Goal: Information Seeking & Learning: Learn about a topic

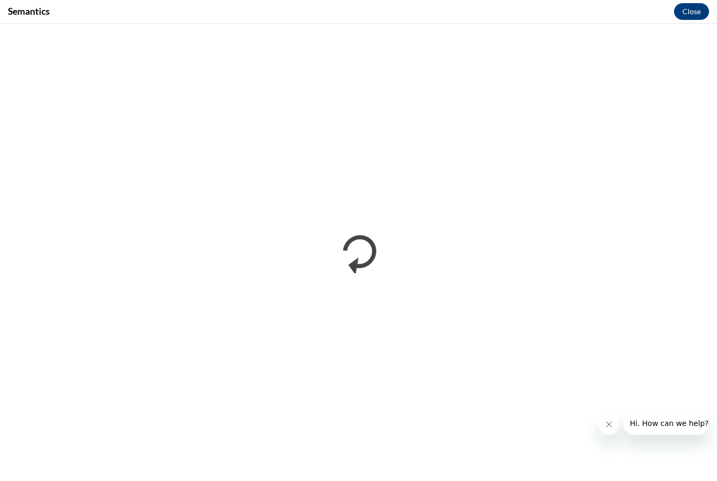
click at [695, 6] on button "Close" at bounding box center [691, 11] width 35 height 17
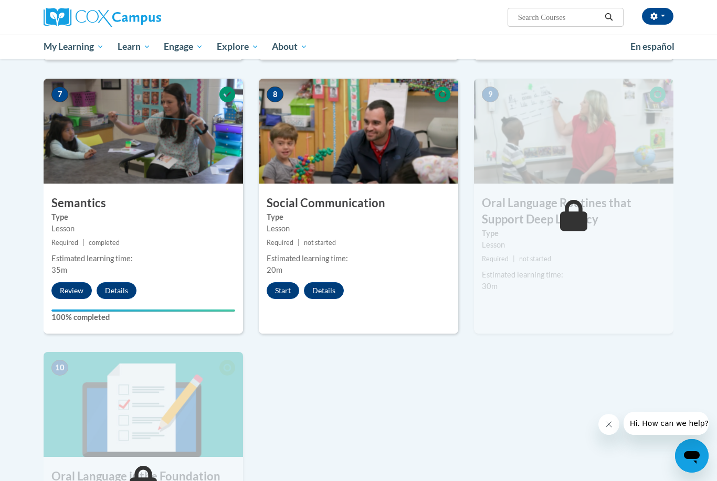
click at [296, 307] on div "8 Social Communication Type Lesson Required | not started Estimated learning ti…" at bounding box center [358, 206] width 199 height 255
click at [281, 282] on button "Start" at bounding box center [283, 290] width 33 height 17
